Goal: Find specific fact: Find specific fact

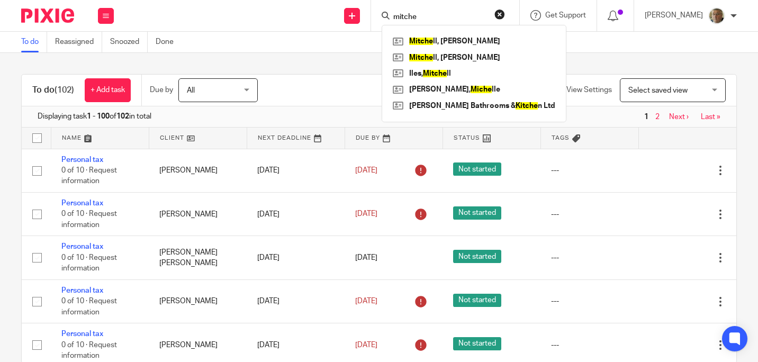
scroll to position [3495, 0]
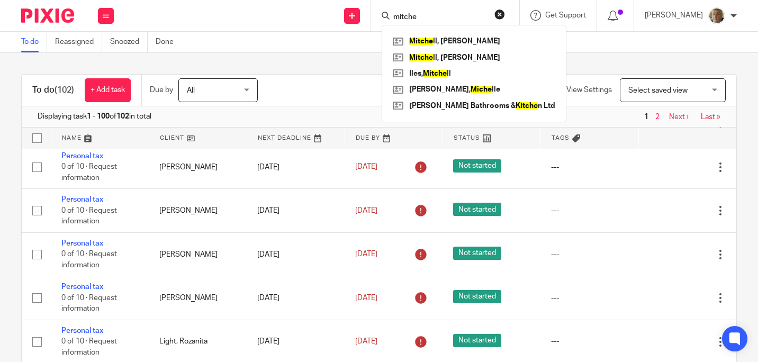
drag, startPoint x: 452, startPoint y: 16, endPoint x: 331, endPoint y: 3, distance: 121.9
click at [331, 2] on div "Send new email Create task Add client [PERSON_NAME] ll, [PERSON_NAME] ll, [PERS…" at bounding box center [440, 15] width 633 height 31
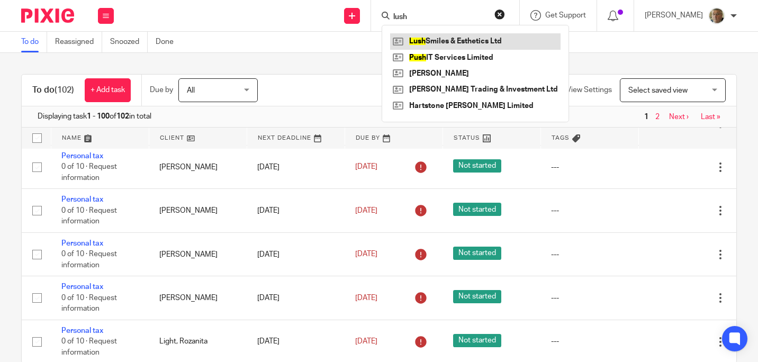
type input "lush"
click at [484, 37] on link at bounding box center [475, 41] width 170 height 16
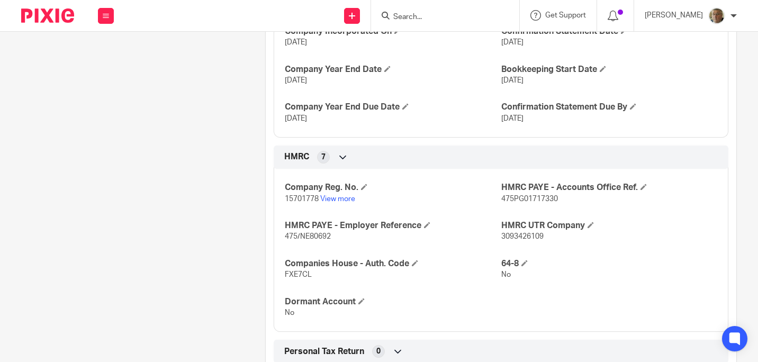
scroll to position [404, 0]
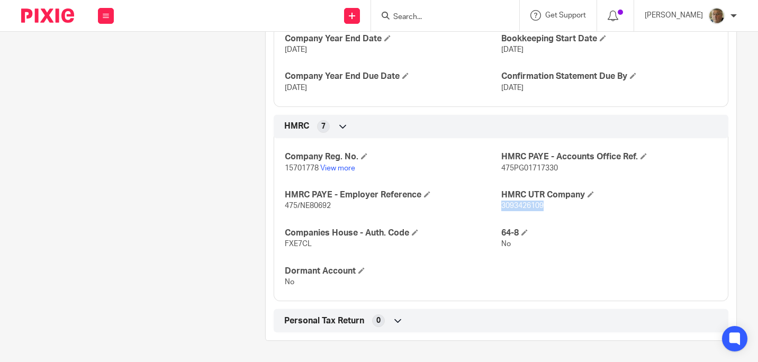
drag, startPoint x: 542, startPoint y: 207, endPoint x: 496, endPoint y: 204, distance: 45.6
click at [501, 204] on p "3093426109" at bounding box center [609, 206] width 216 height 11
copy span "3093426109"
